Goal: Entertainment & Leisure: Consume media (video, audio)

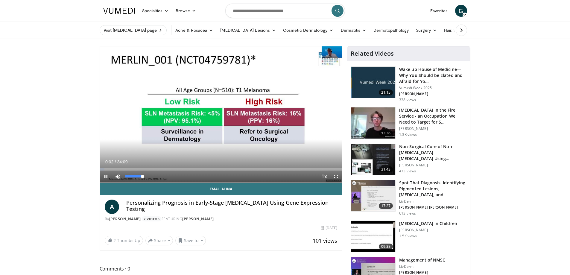
drag, startPoint x: 143, startPoint y: 175, endPoint x: 150, endPoint y: 176, distance: 6.6
click at [150, 176] on div "Mute 100%" at bounding box center [133, 177] width 42 height 12
click at [183, 170] on div "Loaded : 3.38% 00:16 11:48" at bounding box center [221, 169] width 242 height 2
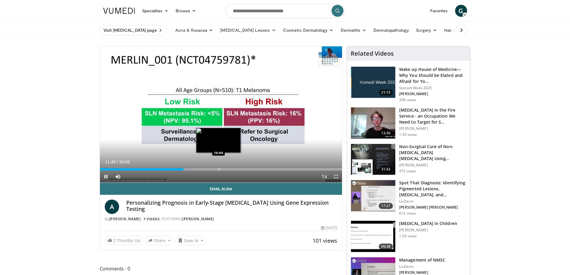
click at [219, 168] on div "Progress Bar" at bounding box center [219, 169] width 1 height 2
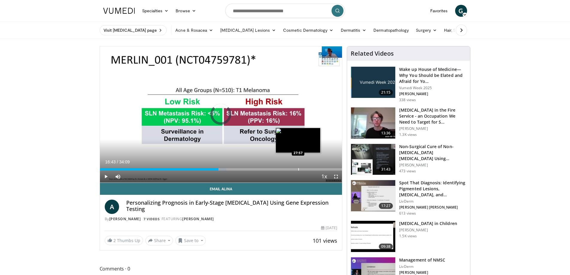
click at [298, 170] on div "Progress Bar" at bounding box center [298, 169] width 1 height 2
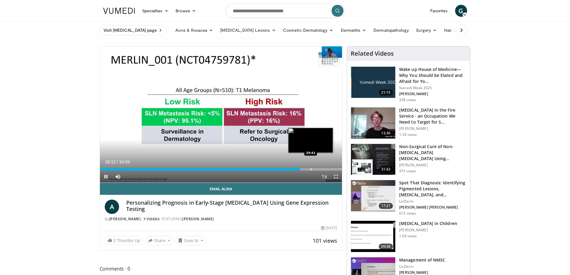
click at [311, 168] on div "Progress Bar" at bounding box center [311, 169] width 1 height 2
click at [308, 169] on div "Progress Bar" at bounding box center [308, 169] width 1 height 2
click at [300, 169] on div "Progress Bar" at bounding box center [300, 169] width 1 height 2
click at [303, 169] on div "Progress Bar" at bounding box center [303, 169] width 1 height 2
click at [307, 169] on div "Progress Bar" at bounding box center [307, 169] width 1 height 2
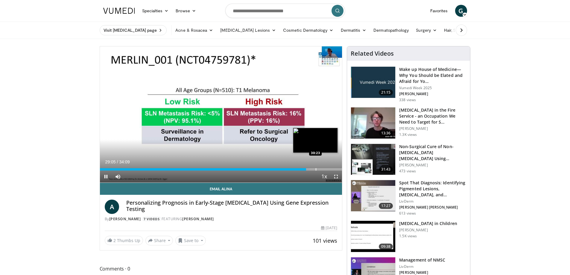
click at [316, 169] on div "Progress Bar" at bounding box center [316, 169] width 1 height 2
click at [334, 172] on span "Video Player" at bounding box center [336, 177] width 12 height 12
click at [334, 168] on div "Progress Bar" at bounding box center [333, 169] width 1 height 2
click at [104, 175] on span "Video Player" at bounding box center [106, 177] width 12 height 12
